Goal: Information Seeking & Learning: Learn about a topic

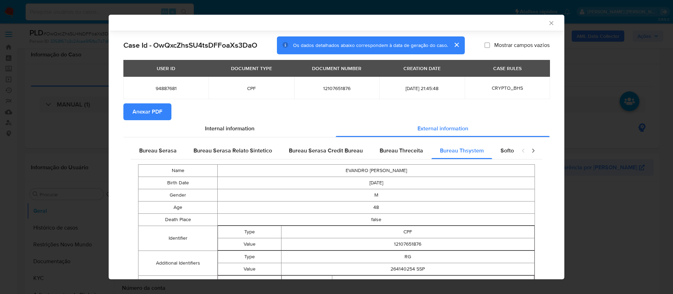
select select "10"
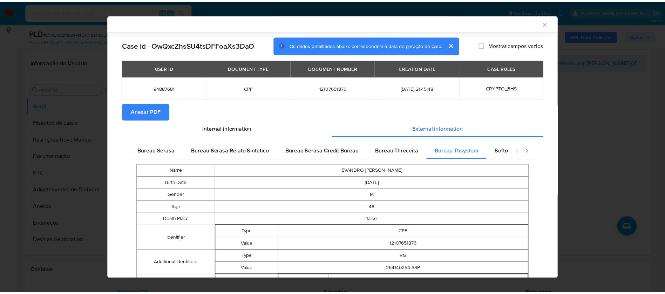
scroll to position [22, 0]
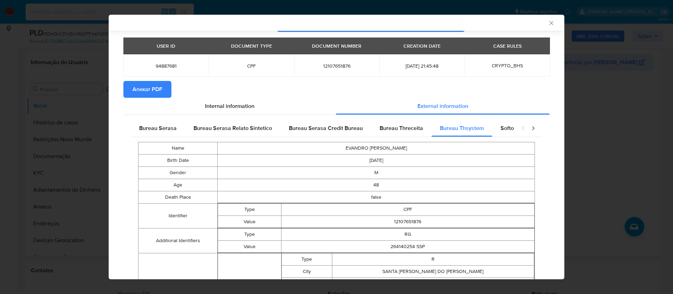
click at [143, 91] on span "Anexar PDF" at bounding box center [148, 89] width 30 height 15
click at [541, 18] on div "AML Data Collector" at bounding box center [337, 23] width 456 height 16
click at [548, 21] on icon "Fechar a janela" at bounding box center [551, 23] width 7 height 7
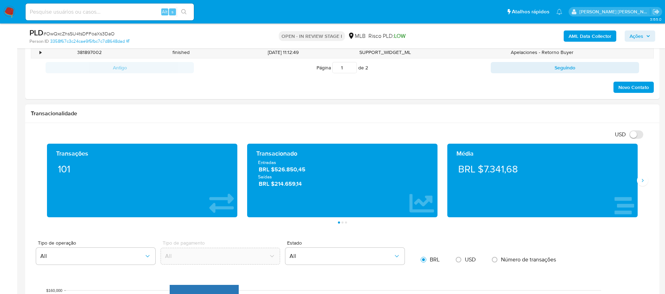
scroll to position [474, 0]
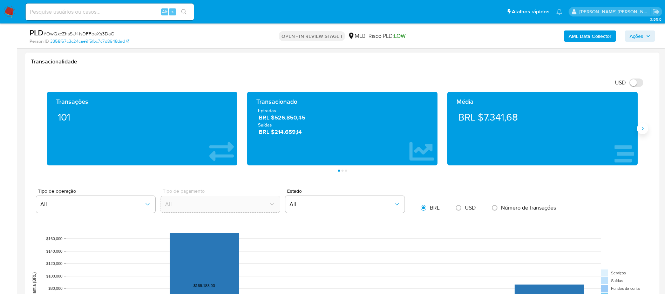
click at [643, 131] on icon "Siguiente" at bounding box center [643, 129] width 6 height 6
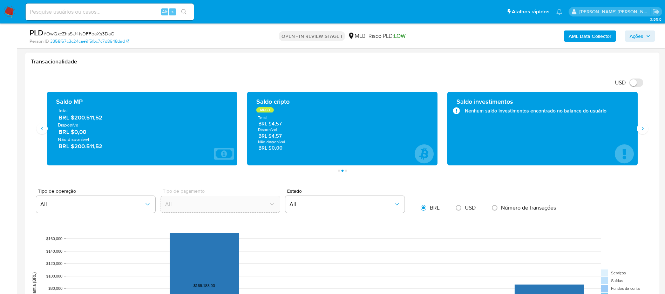
drag, startPoint x: 106, startPoint y: 119, endPoint x: 74, endPoint y: 119, distance: 31.9
click at [74, 119] on span "BRL $200.511,52" at bounding box center [143, 118] width 168 height 8
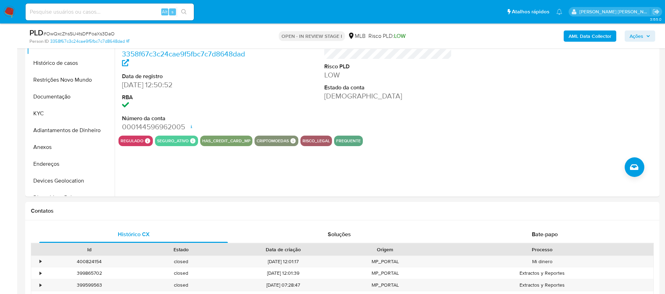
scroll to position [105, 0]
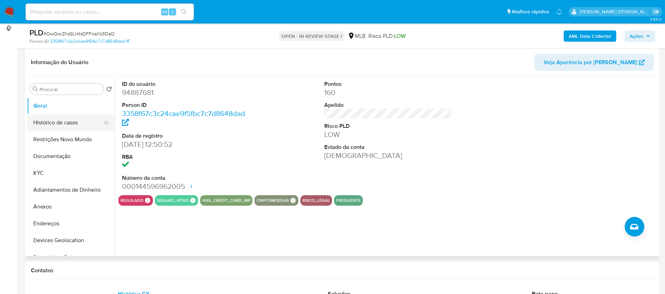
click at [48, 124] on button "Histórico de casos" at bounding box center [68, 122] width 82 height 17
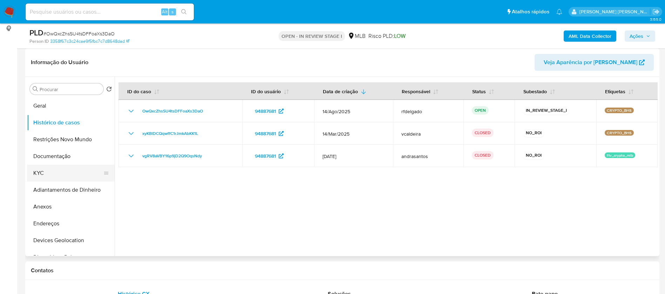
click at [64, 172] on button "KYC" at bounding box center [68, 173] width 82 height 17
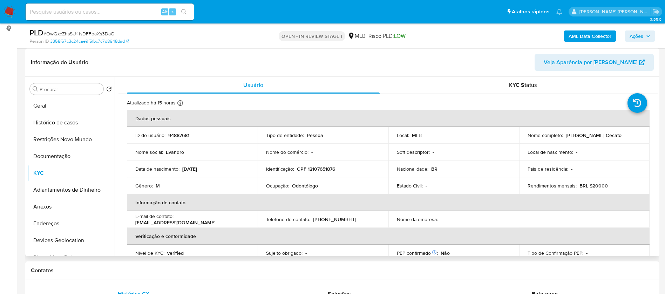
drag, startPoint x: 636, startPoint y: 135, endPoint x: 563, endPoint y: 136, distance: 72.3
click at [563, 136] on div "Nome completo : Evandro Alfredo Bomfim Cecato" at bounding box center [585, 135] width 114 height 6
copy p "Evandro Alfredo Bomfim Cecato"
drag, startPoint x: 47, startPoint y: 106, endPoint x: 76, endPoint y: 108, distance: 29.2
click at [47, 106] on button "Geral" at bounding box center [68, 106] width 82 height 17
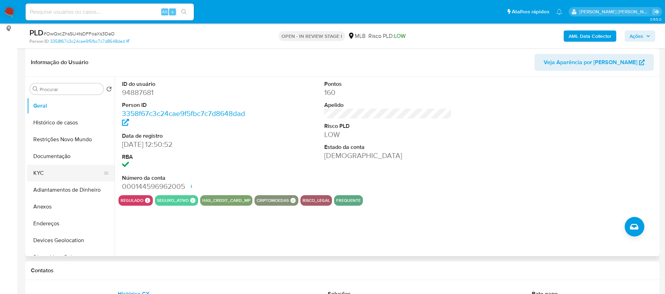
click at [44, 176] on button "KYC" at bounding box center [68, 173] width 82 height 17
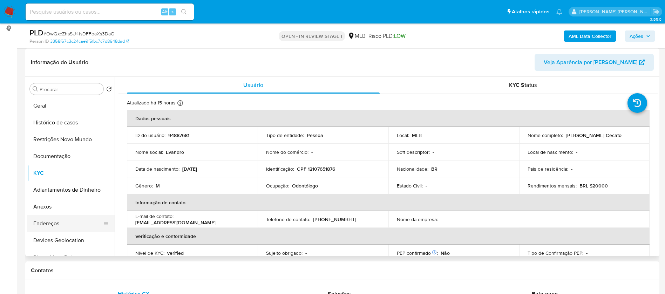
click at [58, 220] on button "Endereços" at bounding box center [68, 223] width 82 height 17
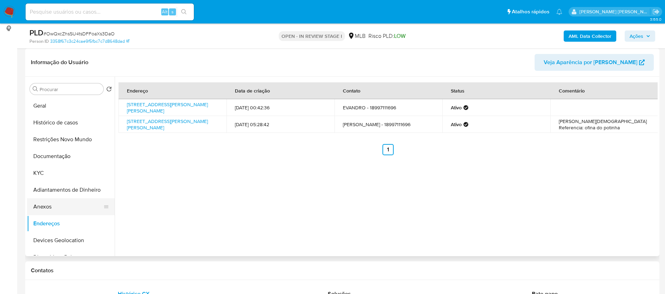
scroll to position [53, 0]
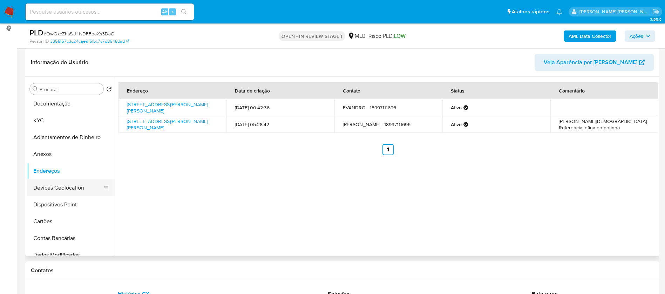
click at [73, 189] on button "Devices Geolocation" at bounding box center [68, 188] width 82 height 17
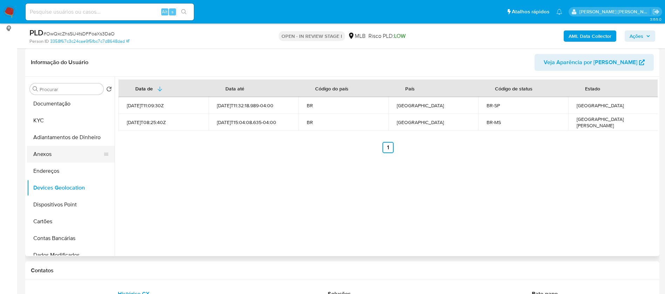
scroll to position [0, 0]
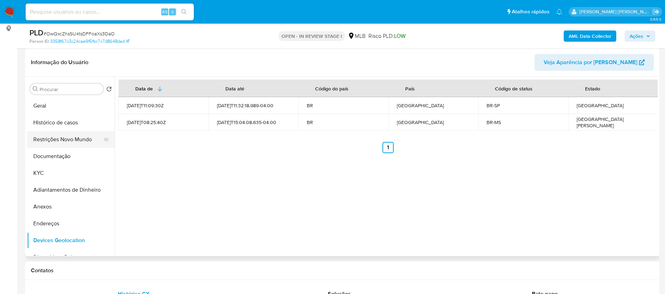
click at [69, 136] on button "Restrições Novo Mundo" at bounding box center [68, 139] width 82 height 17
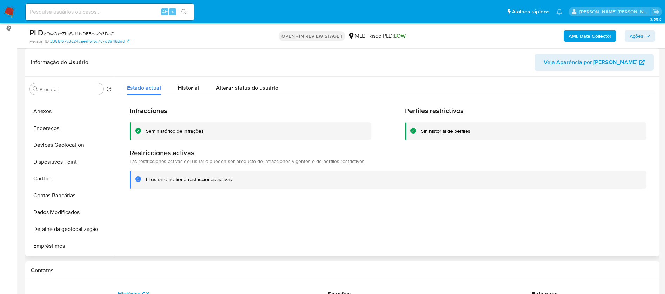
scroll to position [105, 0]
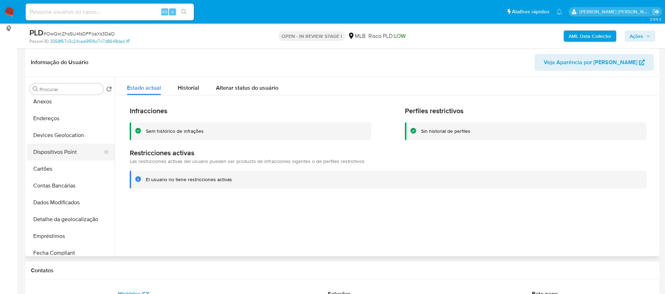
click at [67, 155] on button "Dispositivos Point" at bounding box center [68, 152] width 82 height 17
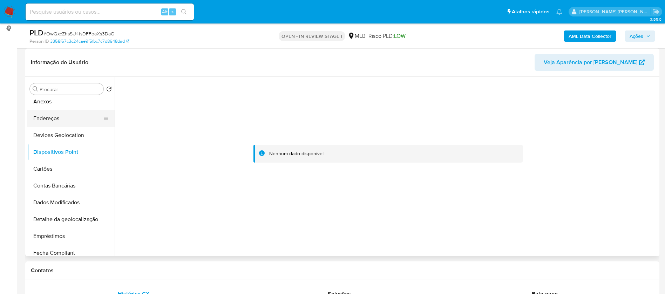
click at [56, 122] on button "Endereços" at bounding box center [68, 118] width 82 height 17
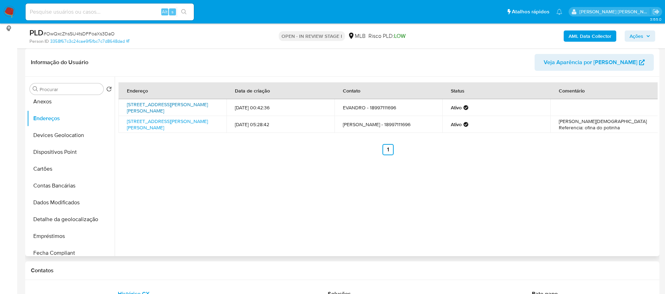
click at [157, 107] on link "Avenida Presidente Vargas 2532, Presidente Epitácio, São Paulo, 19470041, Brasi…" at bounding box center [167, 107] width 81 height 13
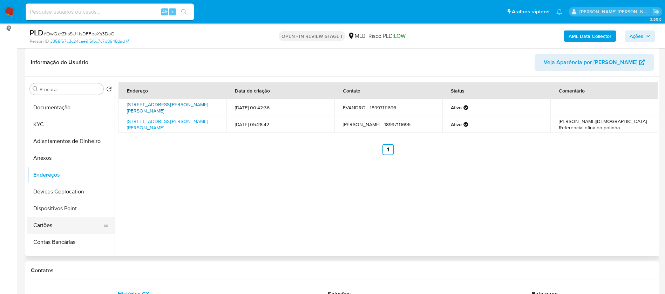
scroll to position [0, 0]
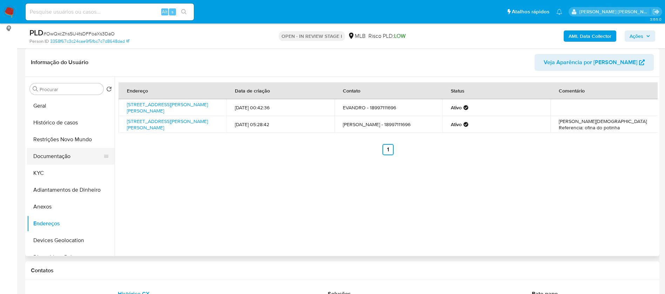
click at [64, 154] on button "Documentação" at bounding box center [68, 156] width 82 height 17
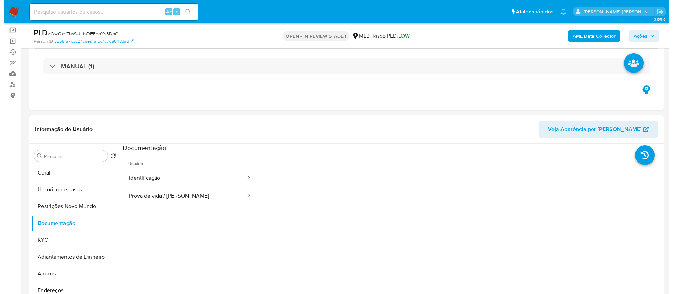
scroll to position [105, 0]
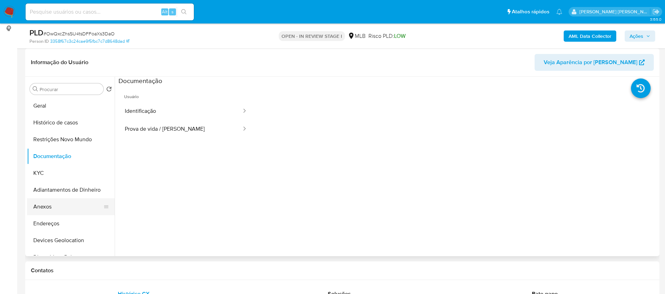
click at [38, 208] on button "Anexos" at bounding box center [68, 207] width 82 height 17
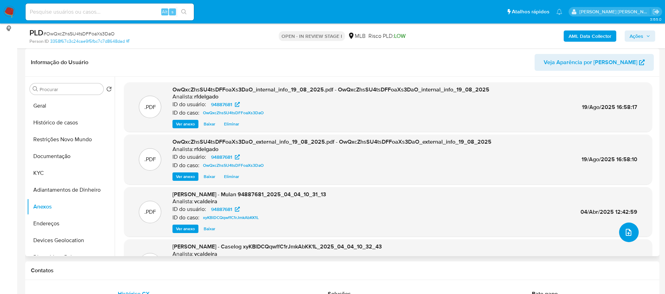
click at [626, 233] on icon "upload-file" at bounding box center [629, 232] width 8 height 8
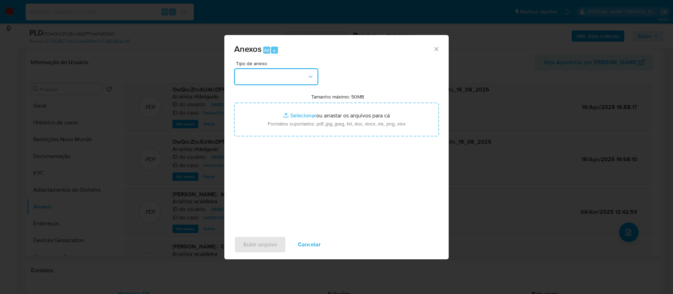
click at [299, 77] on button "button" at bounding box center [276, 76] width 84 height 17
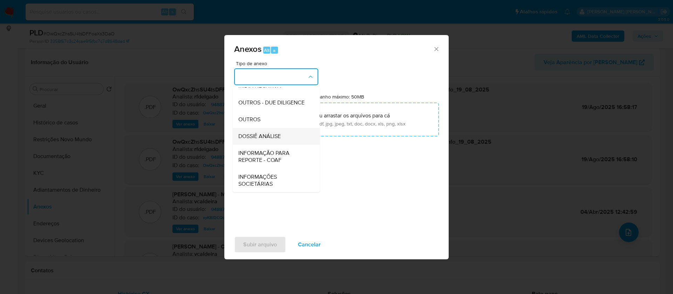
click at [275, 134] on div "DOSSIÊ ANÁLISE" at bounding box center [275, 136] width 72 height 17
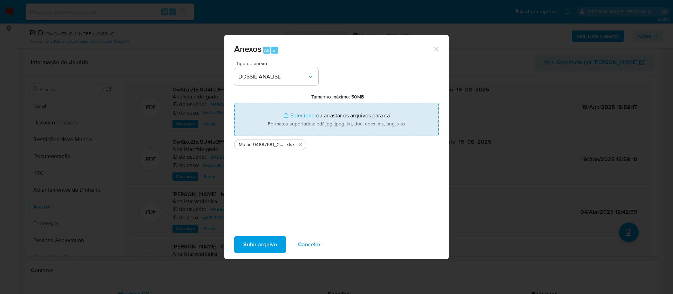
type input "C:\fakepath\SAR - XXXX_XX - CPF 12107651876 - EVANDRO ALFREDO BOMFIM CECATO .pdf"
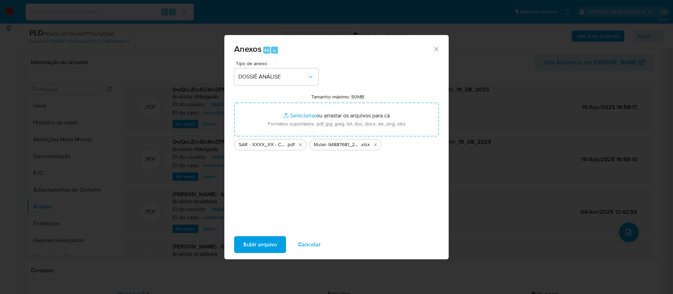
click at [273, 246] on span "Subir arquivo" at bounding box center [260, 244] width 34 height 15
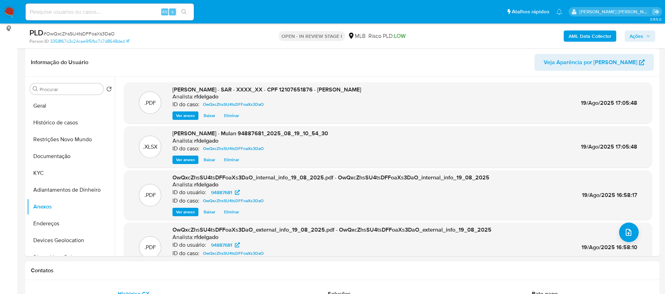
click at [651, 37] on button "Ações" at bounding box center [640, 36] width 31 height 11
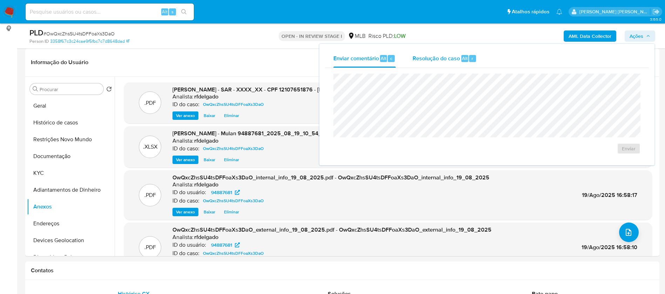
click at [440, 60] on span "Resolução do caso" at bounding box center [436, 58] width 47 height 8
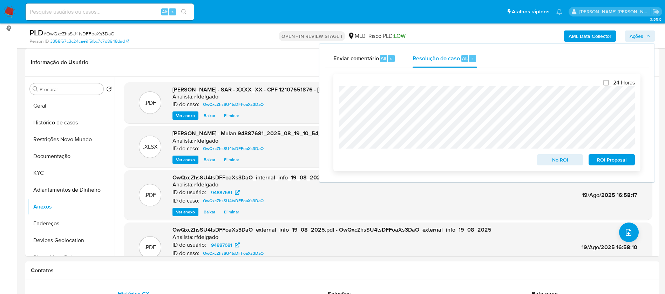
click at [553, 162] on span "No ROI" at bounding box center [560, 160] width 36 height 10
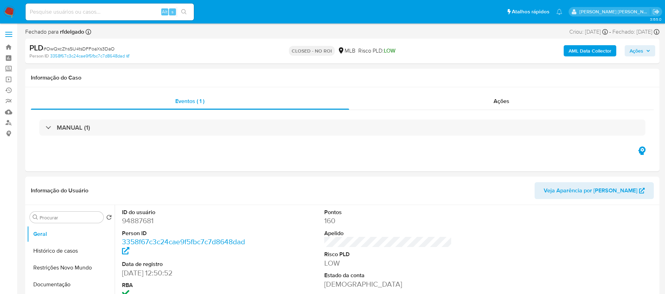
select select "10"
click at [85, 12] on input at bounding box center [110, 11] width 168 height 9
paste input "114904670"
type input "114904670"
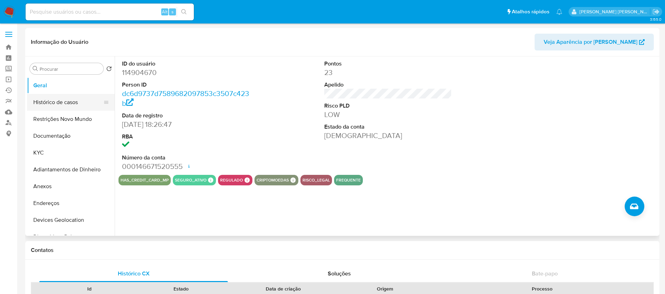
click at [72, 102] on button "Histórico de casos" at bounding box center [68, 102] width 82 height 17
select select "10"
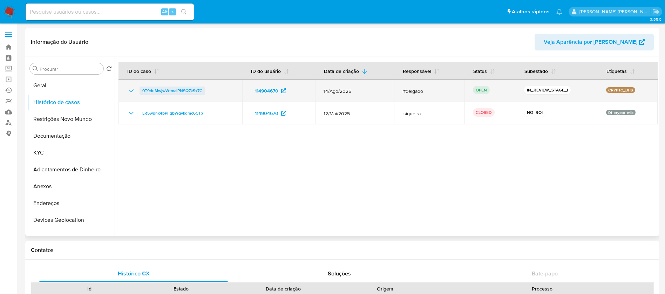
click at [174, 88] on span "0T9duMwjwWtmalPNSQ7kSx7C" at bounding box center [172, 91] width 60 height 8
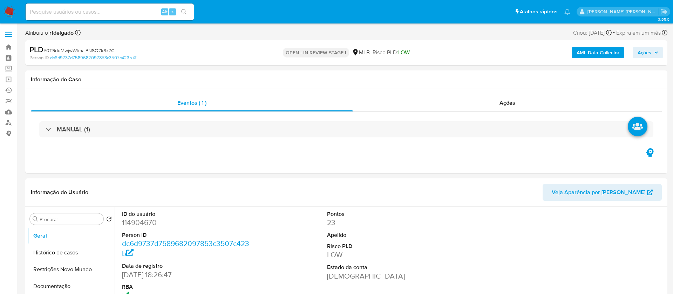
select select "10"
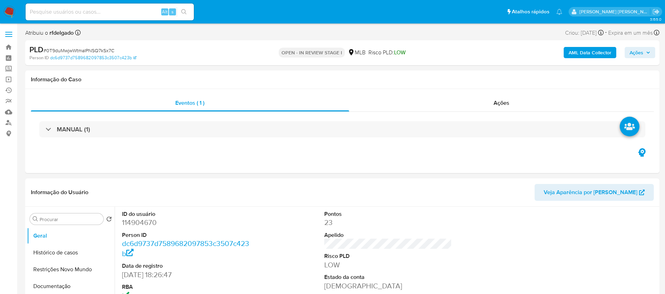
click at [122, 11] on input at bounding box center [110, 11] width 168 height 9
paste input "iDOnQObl8eGTyGiZfMZEHTdC"
type input "iDOnQObl8eGTyGiZfMZEHTdC"
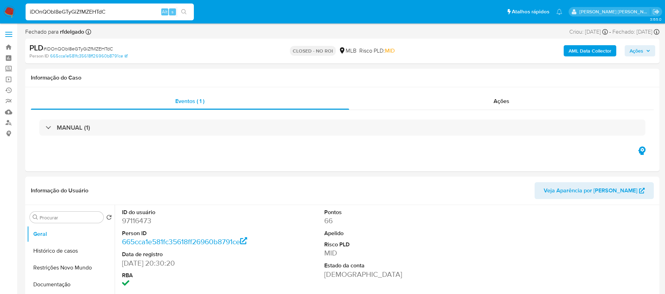
select select "10"
click at [140, 8] on input "iDOnQObl8eGTyGiZfMZEHTdC" at bounding box center [110, 11] width 168 height 9
paste input "0T9duMwjwWtmalPNSQ7kSx7C"
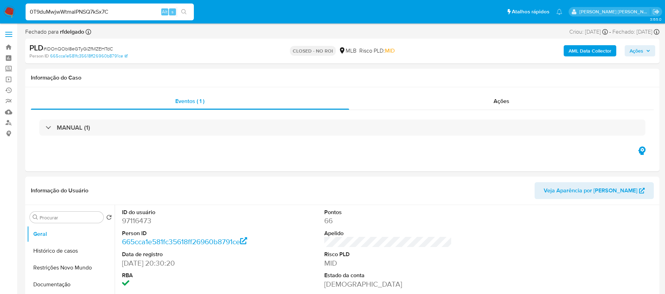
type input "0T9duMwjwWtmalPNSQ7kSx7C"
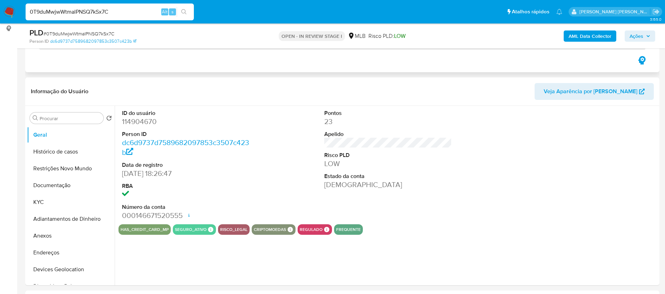
scroll to position [158, 0]
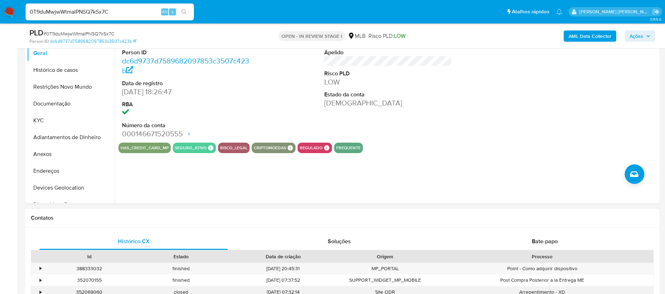
select select "10"
click at [53, 120] on button "KYC" at bounding box center [68, 120] width 82 height 17
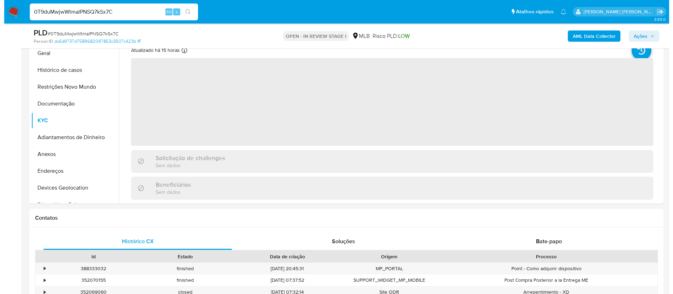
scroll to position [105, 0]
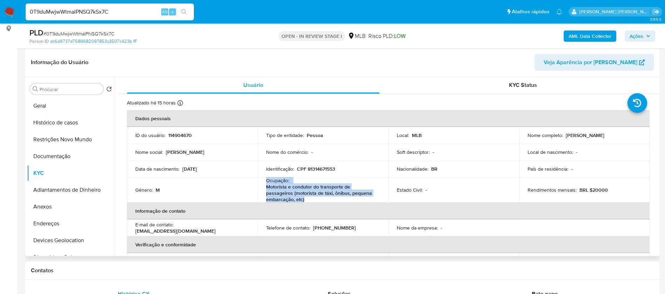
drag, startPoint x: 266, startPoint y: 182, endPoint x: 310, endPoint y: 199, distance: 47.6
click at [310, 199] on div "Ocupação : Motorista e condutor do transporte de passageiros (motorista de táxi…" at bounding box center [323, 189] width 114 height 25
copy div "Ocupação : Motorista e condutor do transporte de passageiros (motorista de táxi…"
click at [484, 156] on td "Soft descriptor : -" at bounding box center [454, 152] width 131 height 17
click at [573, 35] on b "AML Data Collector" at bounding box center [590, 36] width 43 height 11
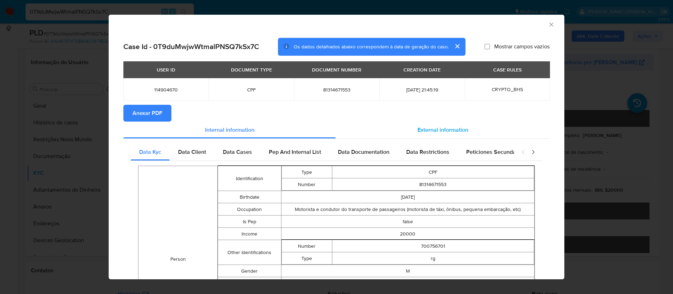
click at [423, 126] on span "External information" at bounding box center [443, 130] width 51 height 8
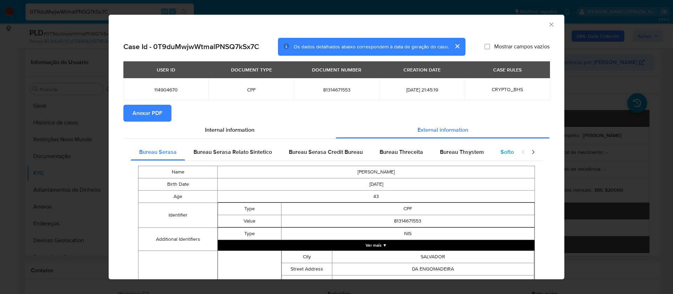
click at [501, 151] on span "Softon" at bounding box center [509, 152] width 16 height 8
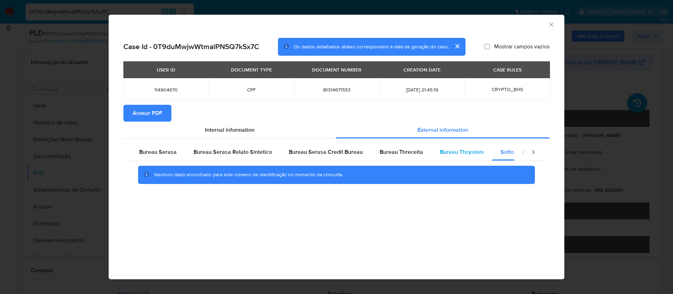
click at [465, 149] on span "Bureau Thsystem" at bounding box center [462, 152] width 44 height 8
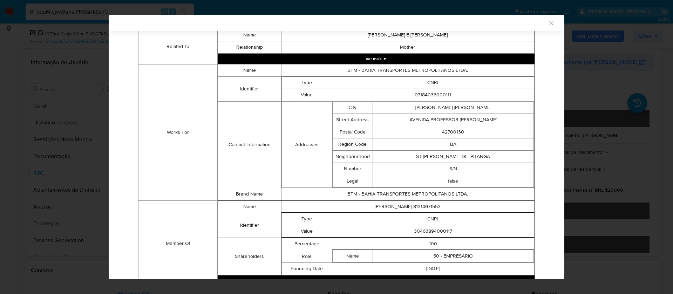
scroll to position [486, 0]
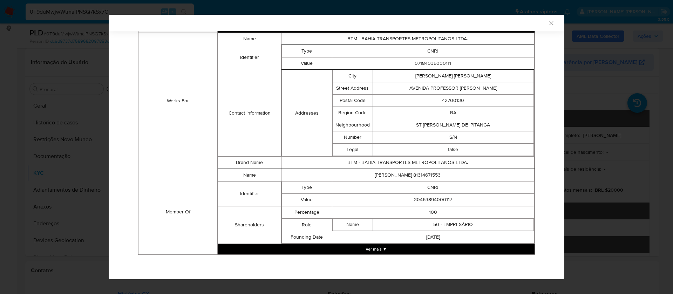
click at [417, 201] on td "30463894000117" at bounding box center [433, 200] width 202 height 12
copy td "30463894000117"
click at [377, 247] on button "Ver mais ▼" at bounding box center [376, 249] width 317 height 11
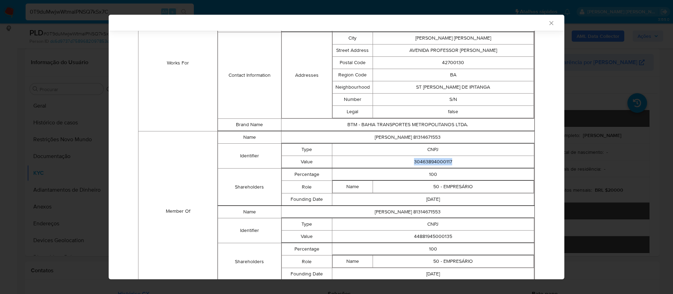
scroll to position [561, 0]
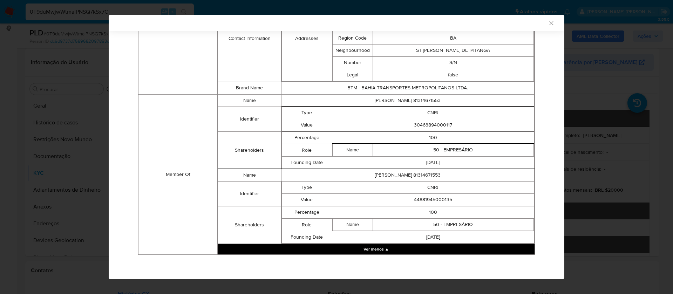
click at [439, 201] on td "44881945000135" at bounding box center [433, 200] width 202 height 12
copy td "44881945000135"
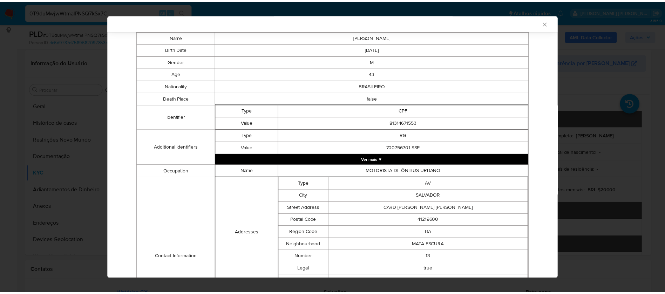
scroll to position [0, 0]
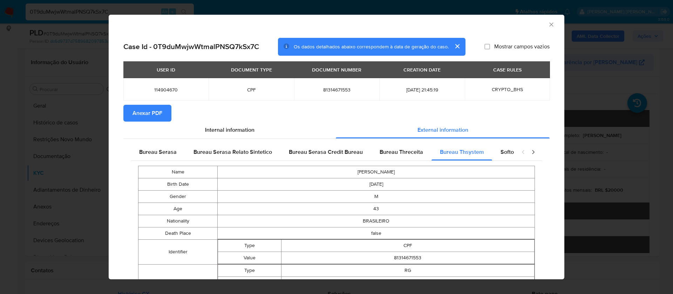
click at [147, 112] on span "Anexar PDF" at bounding box center [148, 113] width 30 height 15
click at [548, 26] on icon "Fechar a janela" at bounding box center [551, 24] width 7 height 7
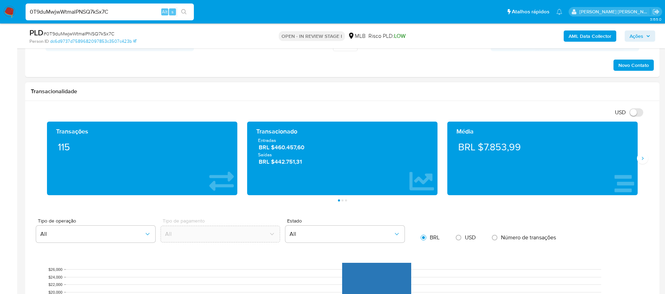
scroll to position [421, 0]
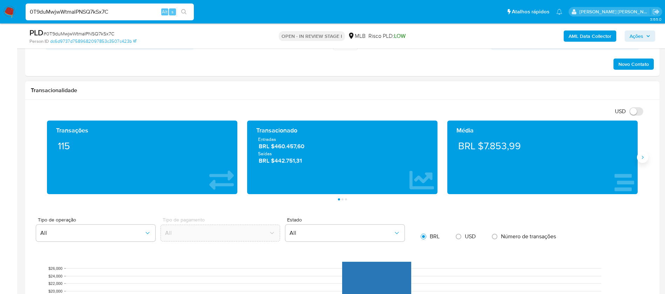
click at [643, 156] on icon "Siguiente" at bounding box center [643, 158] width 6 height 6
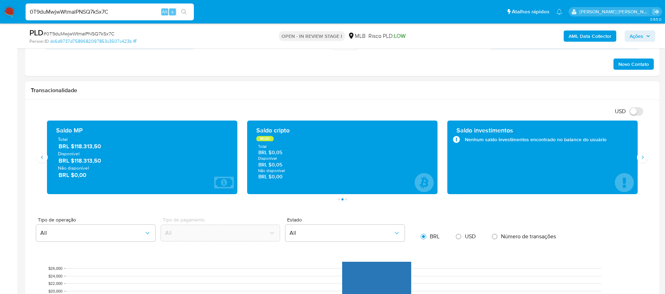
drag, startPoint x: 104, startPoint y: 148, endPoint x: 121, endPoint y: 148, distance: 16.5
click at [75, 147] on span "BRL $118.313,50" at bounding box center [143, 146] width 168 height 8
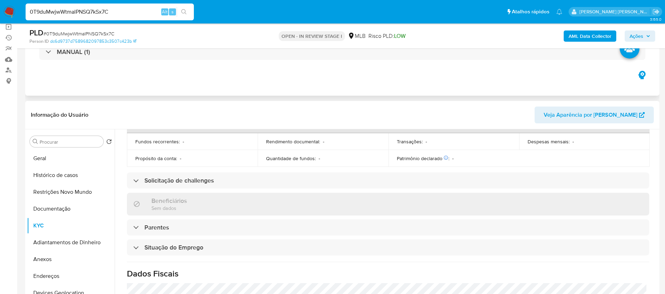
scroll to position [38, 0]
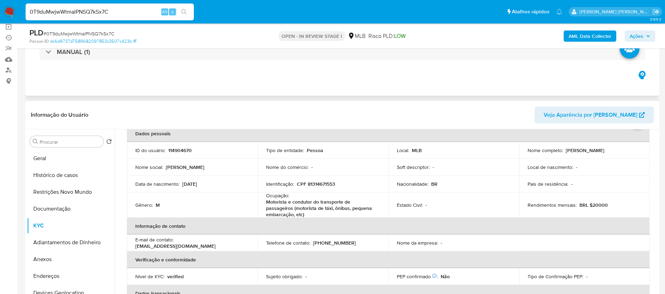
click at [587, 153] on p "[PERSON_NAME]" at bounding box center [585, 150] width 39 height 6
click at [614, 149] on div "Nome completo : [PERSON_NAME]" at bounding box center [585, 150] width 114 height 6
drag, startPoint x: 603, startPoint y: 151, endPoint x: 564, endPoint y: 151, distance: 38.2
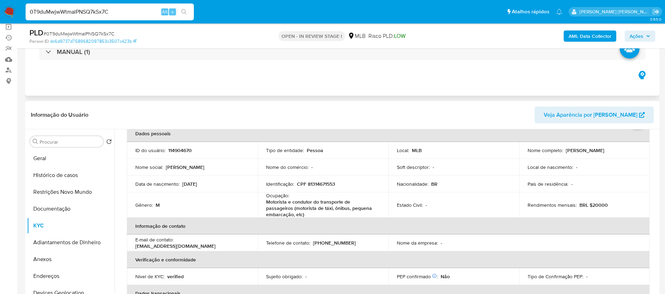
click at [564, 151] on div "Nome completo : [PERSON_NAME]" at bounding box center [585, 150] width 114 height 6
copy p "[PERSON_NAME]"
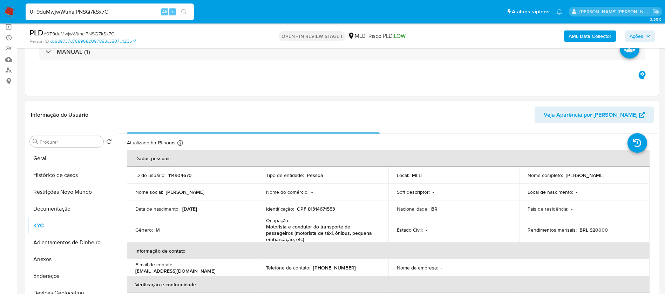
scroll to position [0, 0]
